Goal: Task Accomplishment & Management: Complete application form

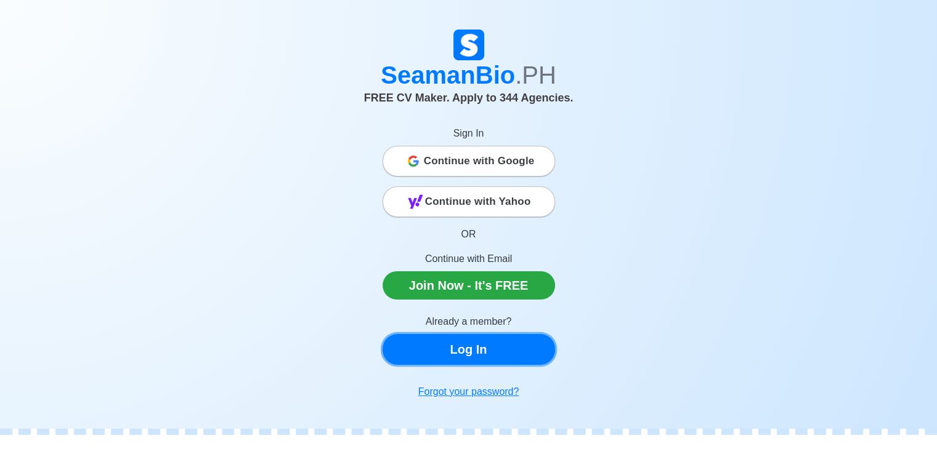
click at [470, 345] on link "Log In" at bounding box center [468, 349] width 172 height 31
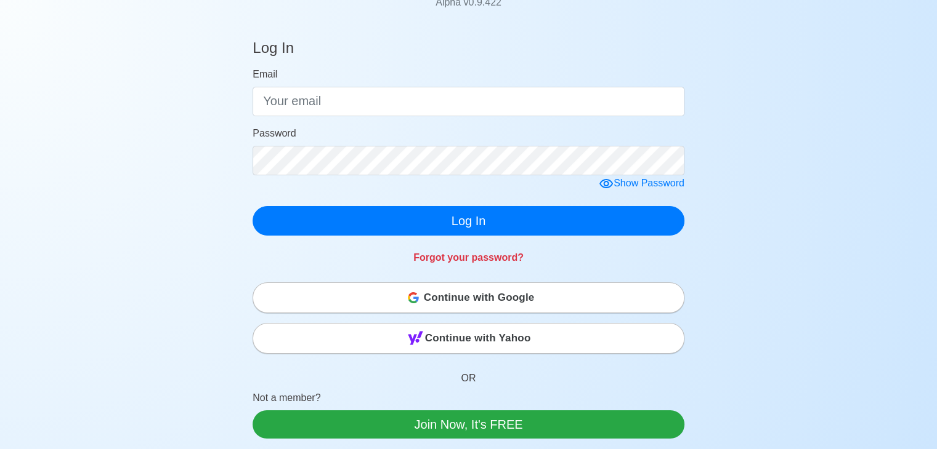
scroll to position [123, 0]
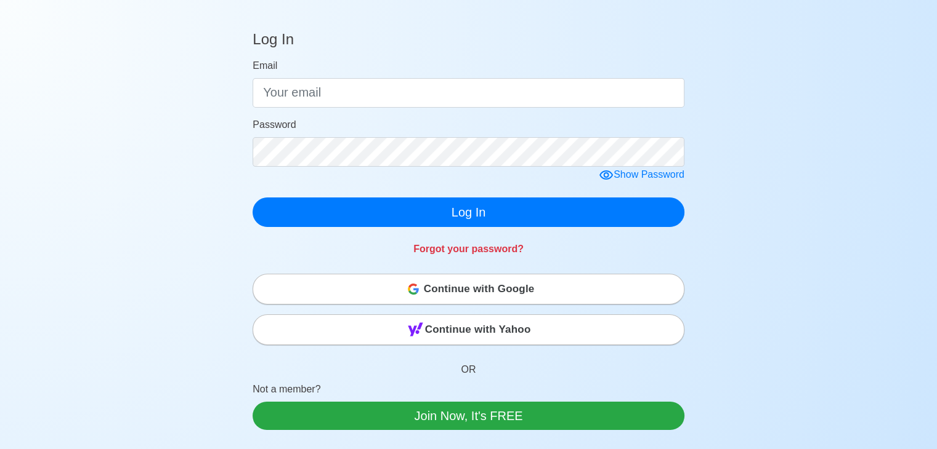
click at [438, 284] on span "Continue with Google" at bounding box center [479, 289] width 111 height 25
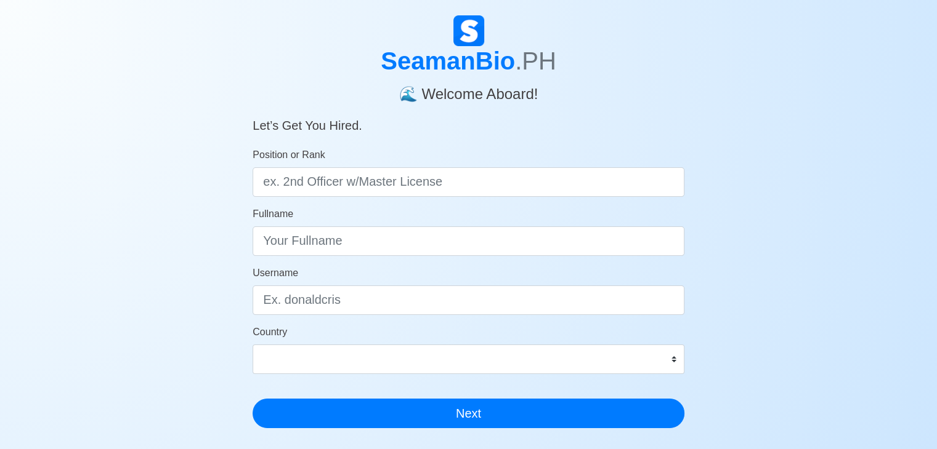
scroll to position [26, 0]
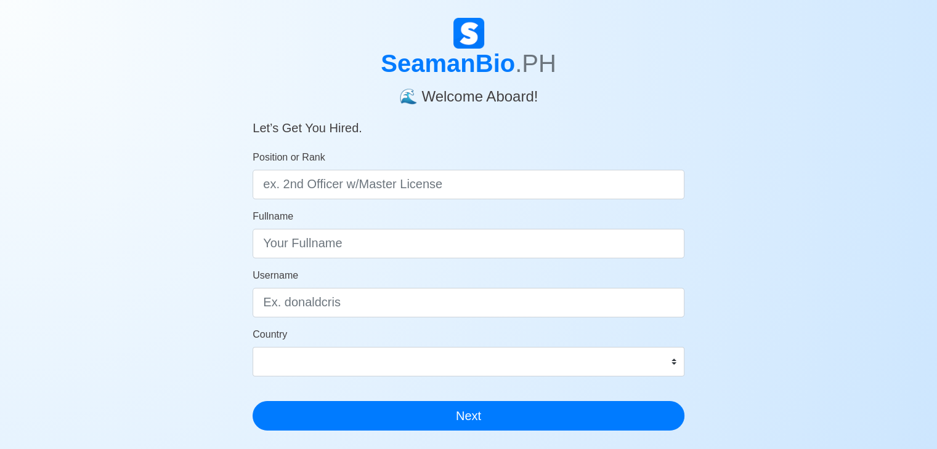
click at [927, 440] on div at bounding box center [927, 440] width 0 height 0
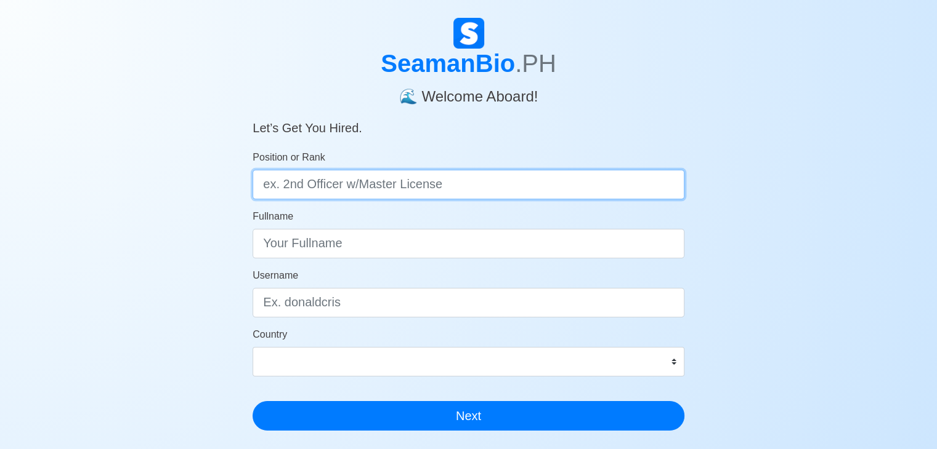
click at [427, 185] on input "Position or Rank" at bounding box center [468, 185] width 432 height 30
type input "AB"
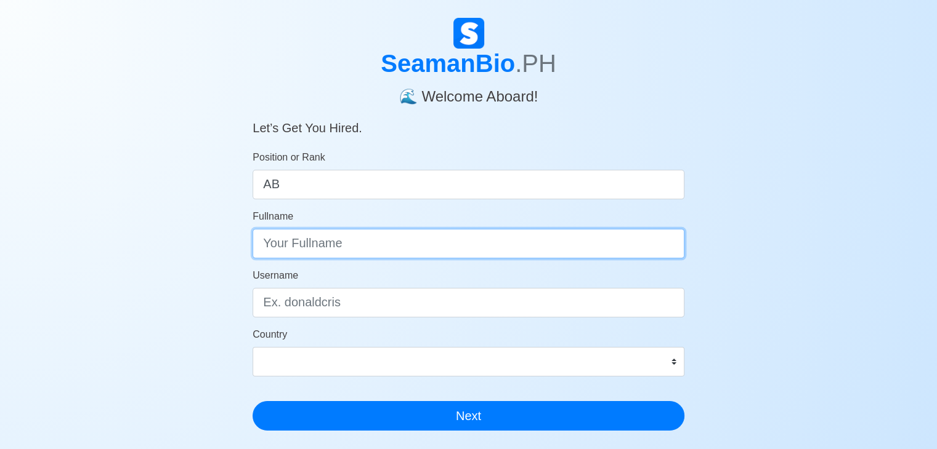
click at [407, 236] on input "Fullname" at bounding box center [468, 244] width 432 height 30
type input "[PERSON_NAME]"
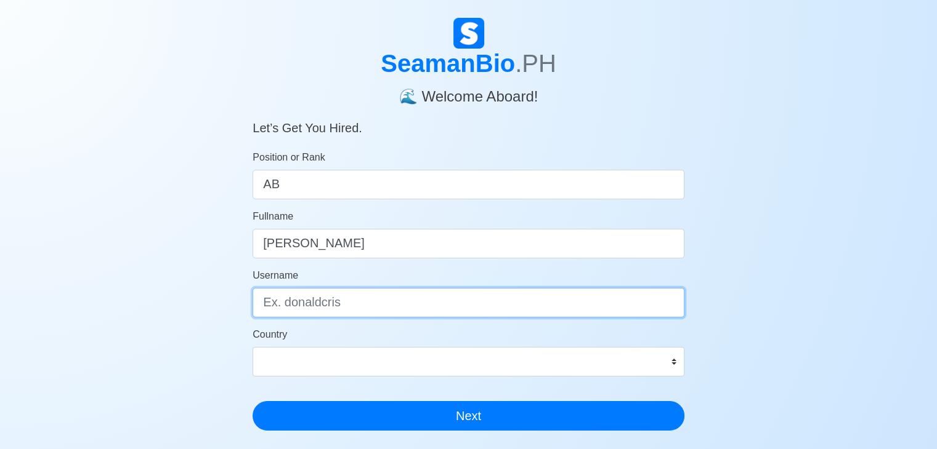
click at [369, 301] on input "Username" at bounding box center [468, 303] width 432 height 30
type input "@[PERSON_NAME]"
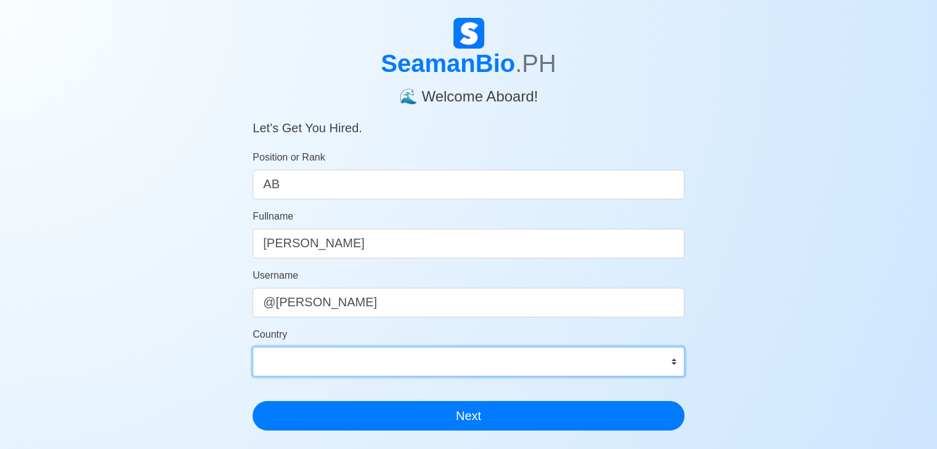
click at [352, 365] on select "[GEOGRAPHIC_DATA] [GEOGRAPHIC_DATA] [GEOGRAPHIC_DATA] [GEOGRAPHIC_DATA] [US_STA…" at bounding box center [468, 362] width 432 height 30
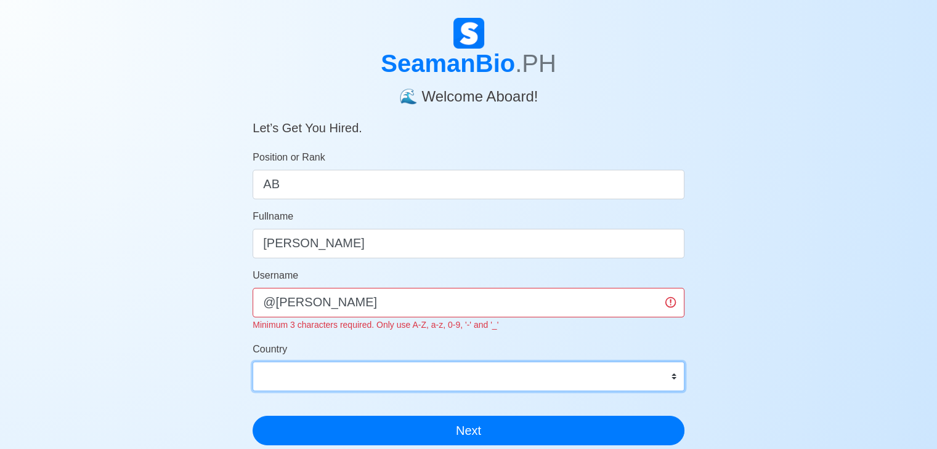
select select "AS"
click at [252, 362] on select "[GEOGRAPHIC_DATA] [GEOGRAPHIC_DATA] [GEOGRAPHIC_DATA] [GEOGRAPHIC_DATA] [US_STA…" at bounding box center [468, 377] width 432 height 30
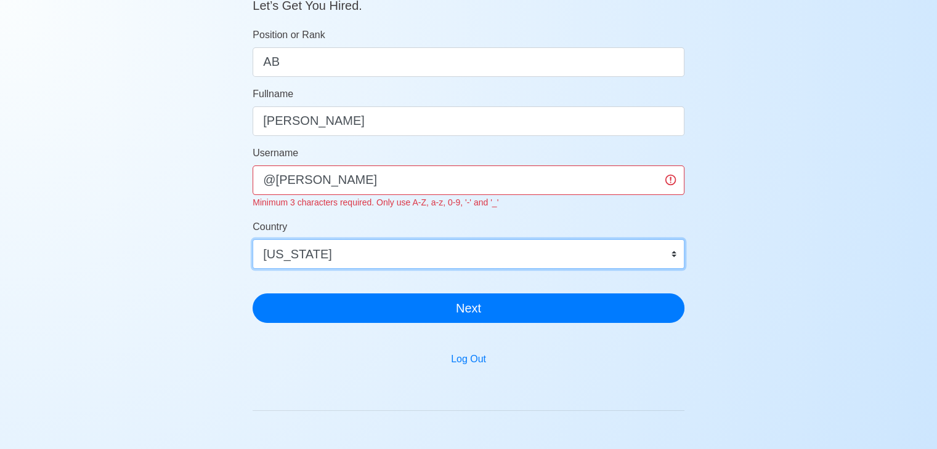
scroll to position [150, 0]
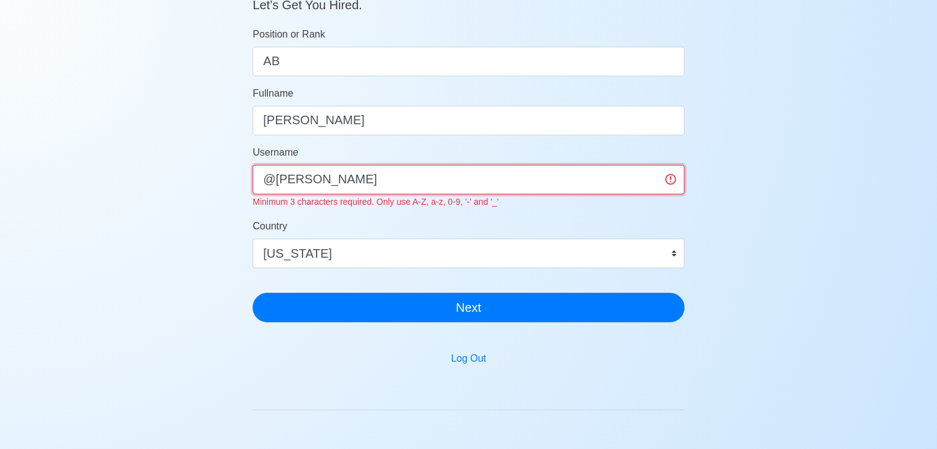
click at [357, 182] on input "@[PERSON_NAME]" at bounding box center [468, 180] width 432 height 30
type input "@"
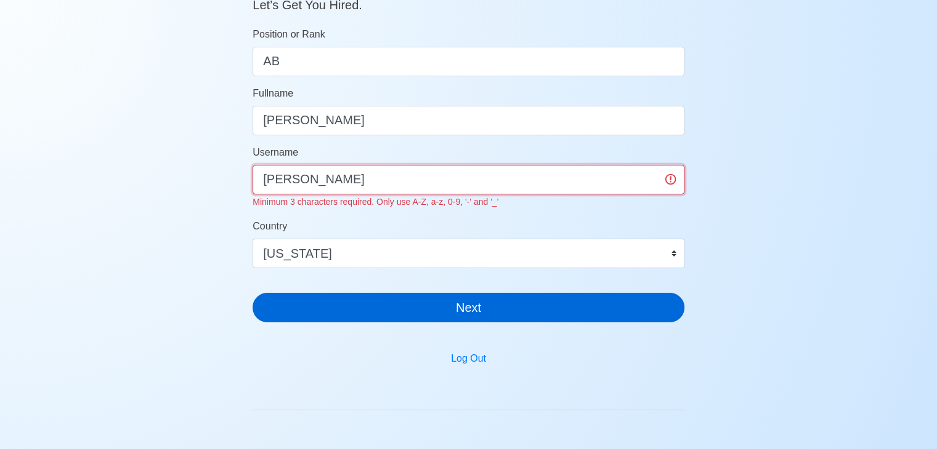
type input "[PERSON_NAME]"
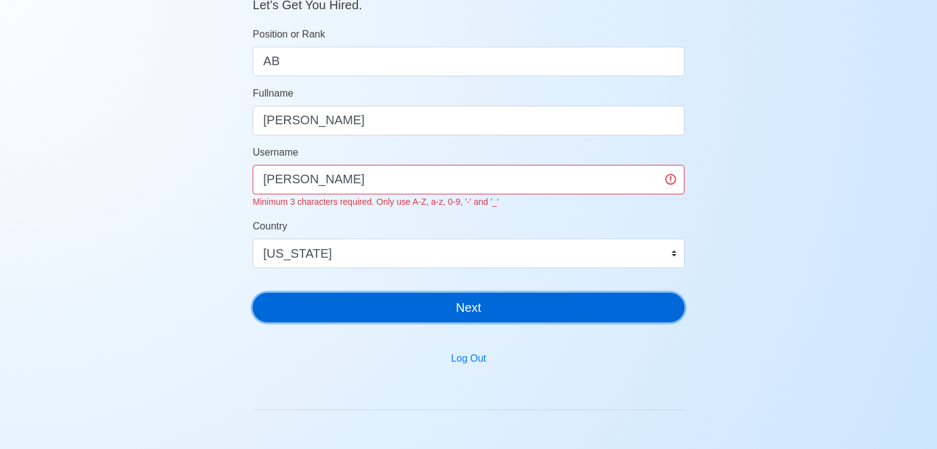
click at [405, 307] on button "Next" at bounding box center [468, 308] width 432 height 30
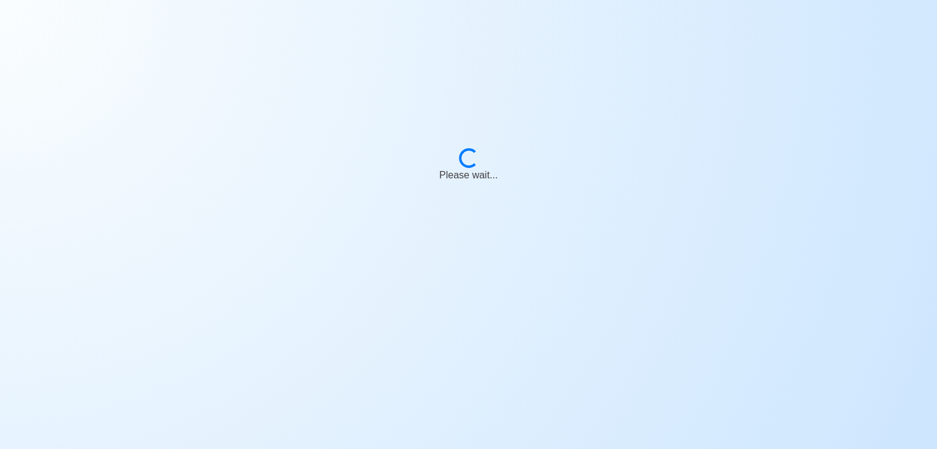
scroll to position [15, 0]
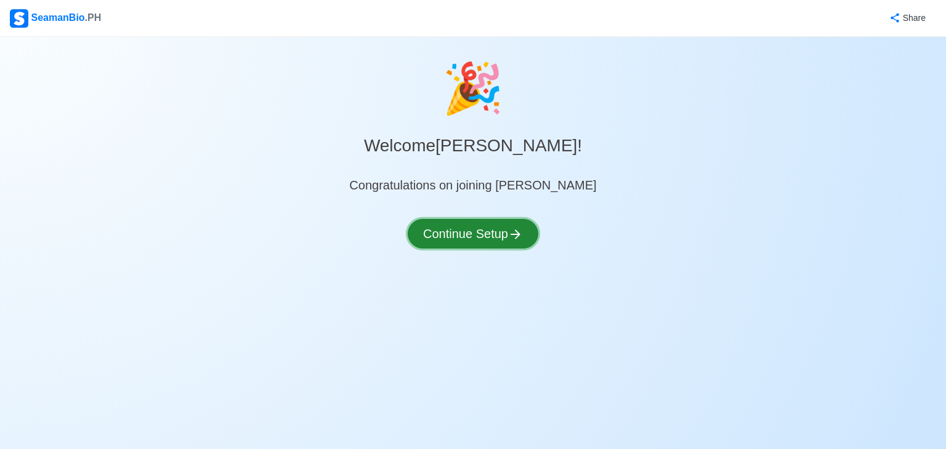
click at [461, 237] on button "Continue Setup" at bounding box center [473, 234] width 131 height 30
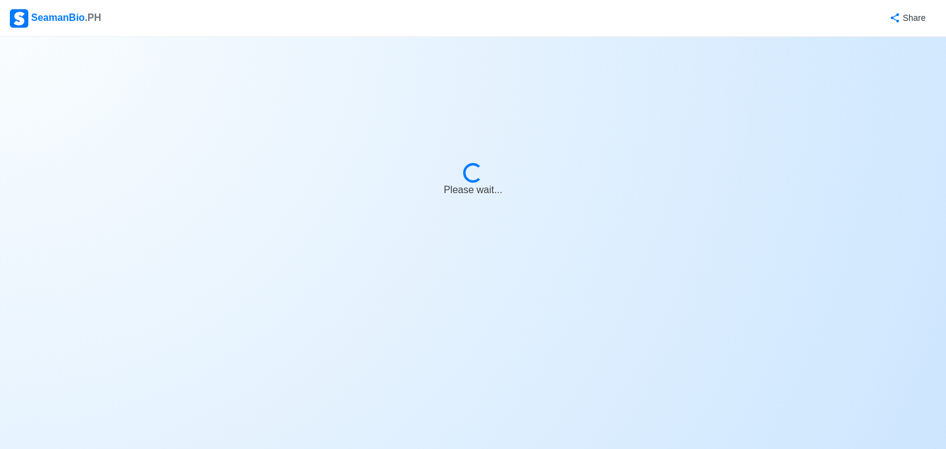
select select "Visible for Hiring"
select select "AS"
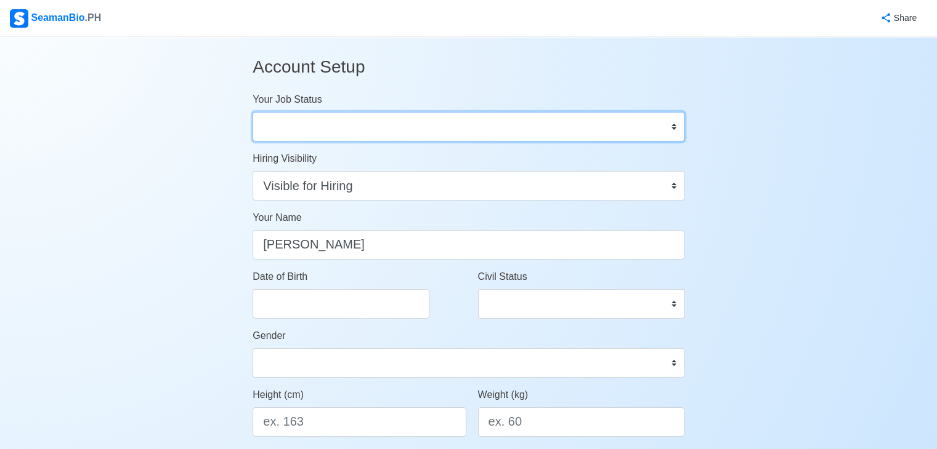
click at [677, 127] on select "Onboard Actively Looking for Job Not Looking for Job" at bounding box center [468, 127] width 432 height 30
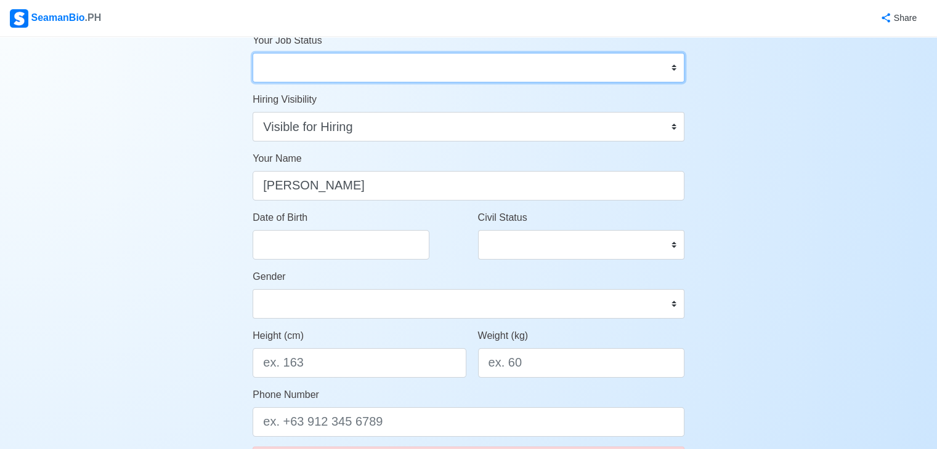
scroll to position [62, 0]
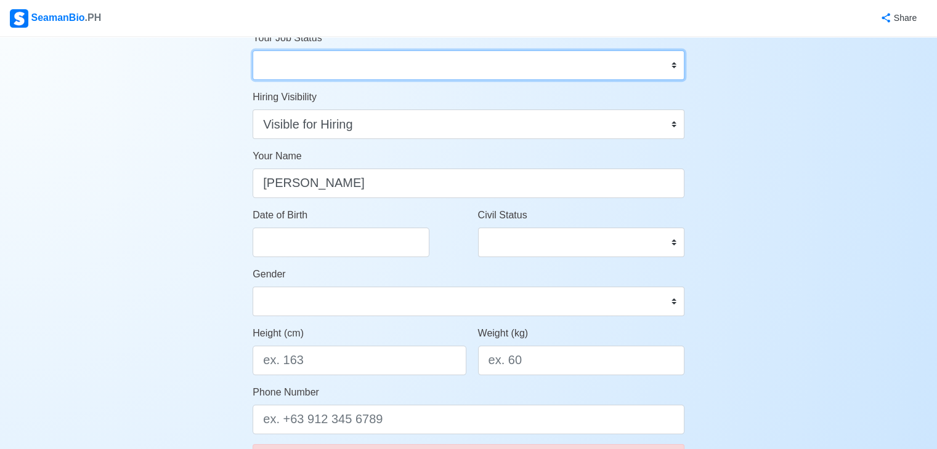
drag, startPoint x: 658, startPoint y: 70, endPoint x: 638, endPoint y: 73, distance: 19.9
click at [658, 70] on select "Onboard Actively Looking for Job Not Looking for Job" at bounding box center [468, 65] width 432 height 30
select select "Actively Looking for Job"
click at [252, 50] on select "Onboard Actively Looking for Job Not Looking for Job" at bounding box center [468, 65] width 432 height 30
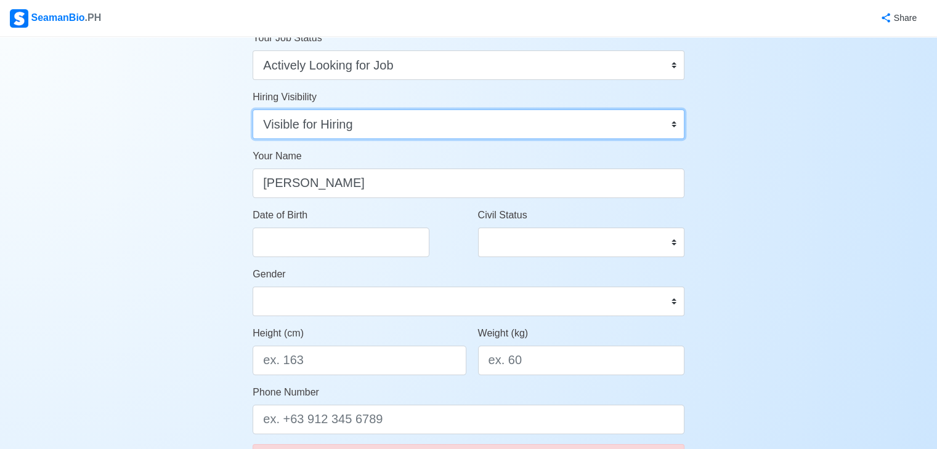
click at [540, 131] on select "Visible for Hiring Not Visible for Hiring" at bounding box center [468, 125] width 432 height 30
click at [549, 129] on select "Visible for Hiring Not Visible for Hiring" at bounding box center [468, 125] width 432 height 30
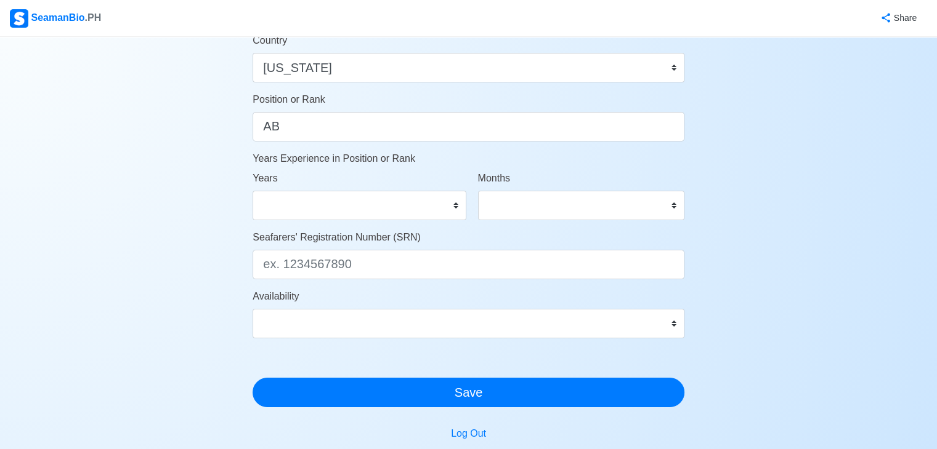
scroll to position [616, 0]
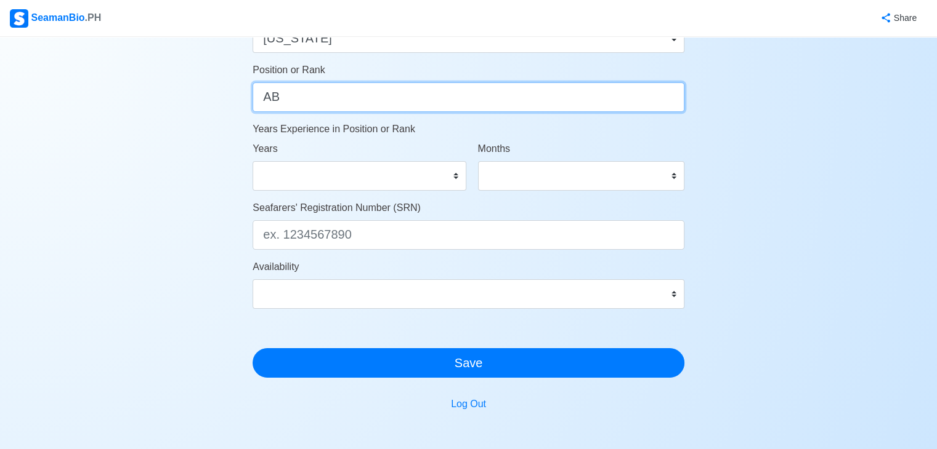
click at [308, 87] on input "AB" at bounding box center [468, 98] width 432 height 30
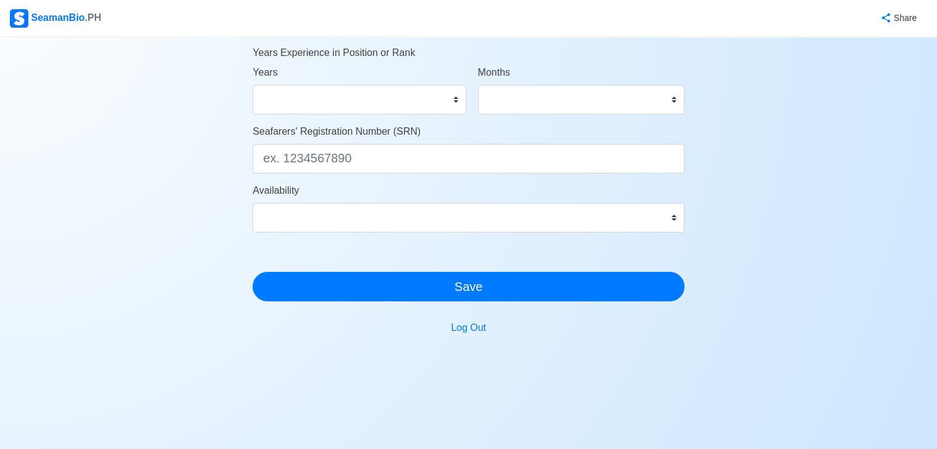
scroll to position [695, 0]
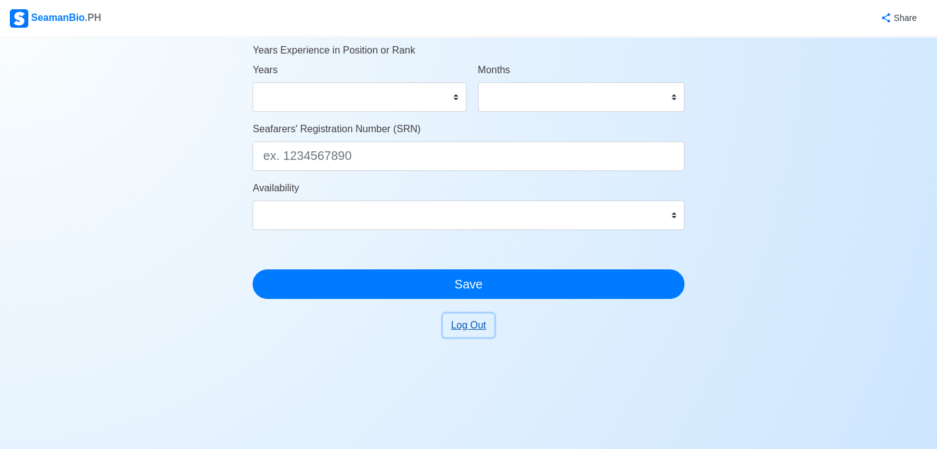
click at [473, 324] on button "Log Out" at bounding box center [468, 325] width 51 height 23
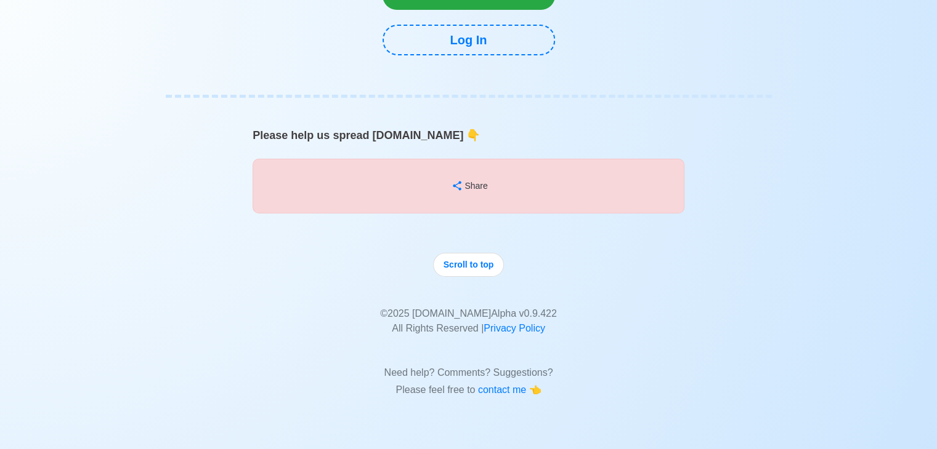
scroll to position [10013, 0]
